Goal: Task Accomplishment & Management: Complete application form

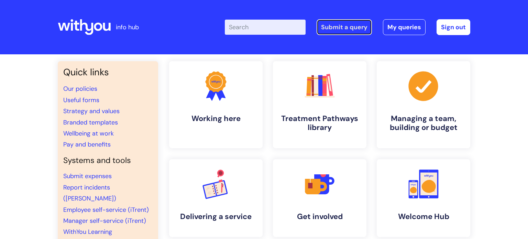
click at [341, 33] on link "Submit a query" at bounding box center [344, 27] width 55 height 16
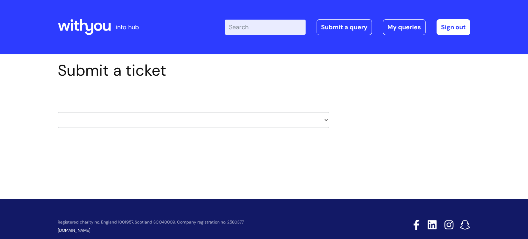
click at [248, 117] on select "HR / People IT and Support Clinical Drug Alerts Finance Accounts Data Support T…" at bounding box center [194, 120] width 272 height 16
click at [256, 113] on select "HR / People IT and Support Clinical Drug Alerts Finance Accounts Data Support T…" at bounding box center [194, 120] width 272 height 16
click at [209, 122] on select "HR / People IT and Support Clinical Drug Alerts Finance Accounts Data Support T…" at bounding box center [194, 120] width 272 height 16
select select "it_and_support"
click at [58, 112] on select "HR / People IT and Support Clinical Drug Alerts Finance Accounts Data Support T…" at bounding box center [194, 120] width 272 height 16
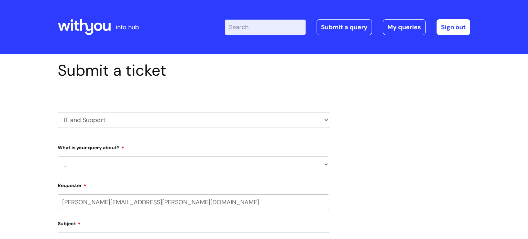
select select "80004157224"
click at [182, 163] on select "... Mobile Phone Reset & MFA Accounts, Starters and Leavers IT Hardware issue I…" at bounding box center [194, 164] width 272 height 16
select select "I need help logging in"
click at [58, 156] on select "... Mobile Phone Reset & MFA Accounts, Starters and Leavers IT Hardware issue I…" at bounding box center [194, 164] width 272 height 16
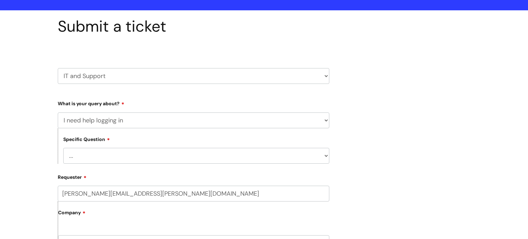
scroll to position [67, 0]
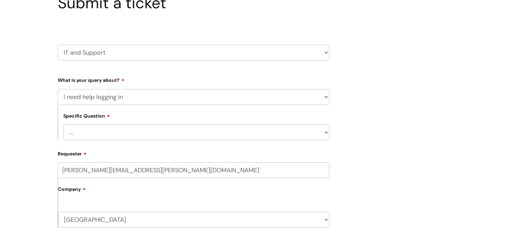
click at [157, 135] on select "... I need help logging into my laptop/chromebook I need access or help logging…" at bounding box center [196, 132] width 266 height 16
select select "I need help logging into my laptop/chromebook"
click at [63, 124] on select "... I need help logging into my laptop/chromebook I need access or help logging…" at bounding box center [196, 132] width 266 height 16
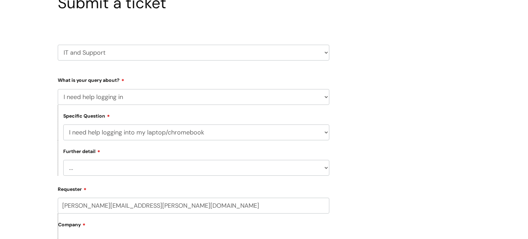
click at [144, 166] on select "... I need help with my Single Sign On password" at bounding box center [196, 168] width 266 height 16
select select "I need help with my Single Sign On password"
click at [63, 160] on select "... I need help with my Single Sign On password" at bounding box center [196, 168] width 266 height 16
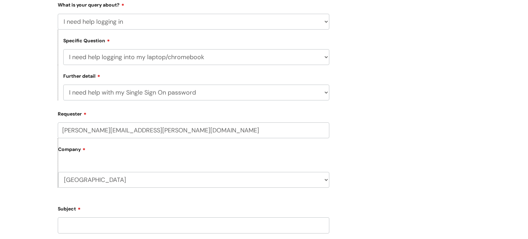
scroll to position [186, 0]
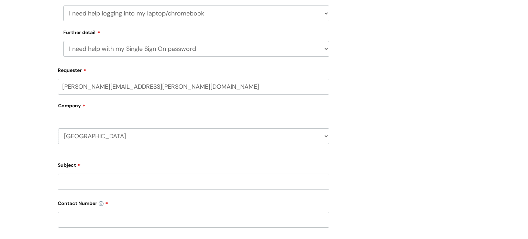
click at [77, 101] on label "Company" at bounding box center [193, 107] width 271 height 15
click at [86, 185] on input "Subject" at bounding box center [194, 182] width 272 height 16
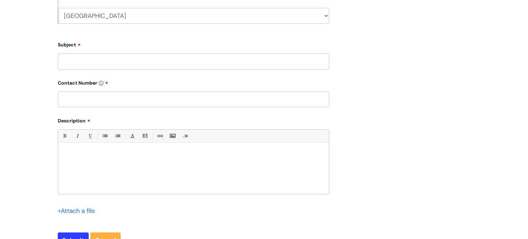
scroll to position [304, 0]
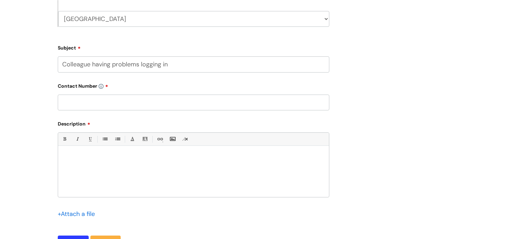
type input "Colleague having problems logging in"
type input "07974350199"
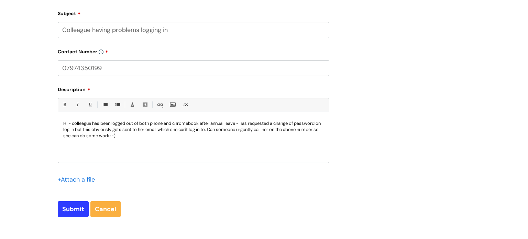
scroll to position [339, 0]
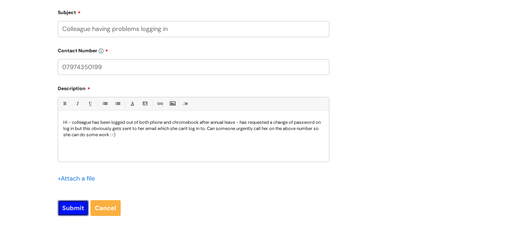
click at [69, 207] on input "Submit" at bounding box center [73, 208] width 31 height 16
type input "Please Wait..."
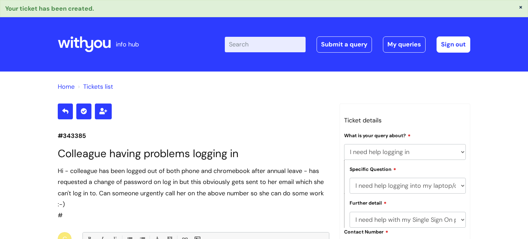
select select "I need help logging in"
select select "I need help logging into my laptop/chromebook"
select select "I need help with my Single Sign On password"
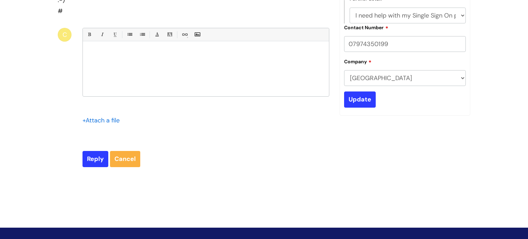
scroll to position [112, 0]
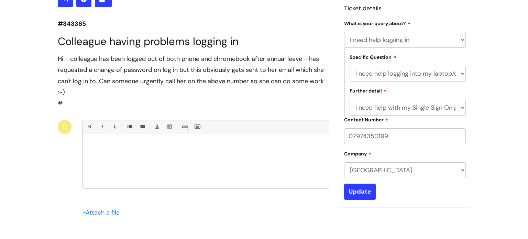
drag, startPoint x: 393, startPoint y: 134, endPoint x: 340, endPoint y: 135, distance: 52.6
click at [340, 135] on div "Ticket details Type Of Request ... Accounts (Finance) Alerts! (For clinical tea…" at bounding box center [405, 99] width 131 height 216
